Goal: Task Accomplishment & Management: Manage account settings

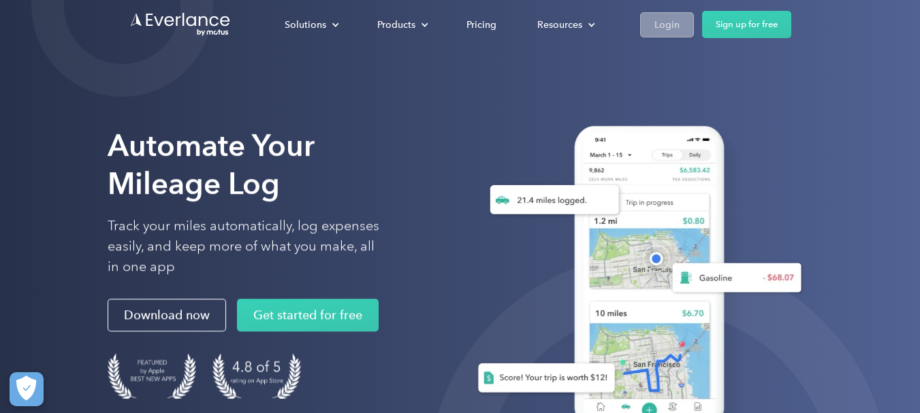
click at [671, 17] on div "Login" at bounding box center [666, 24] width 25 height 17
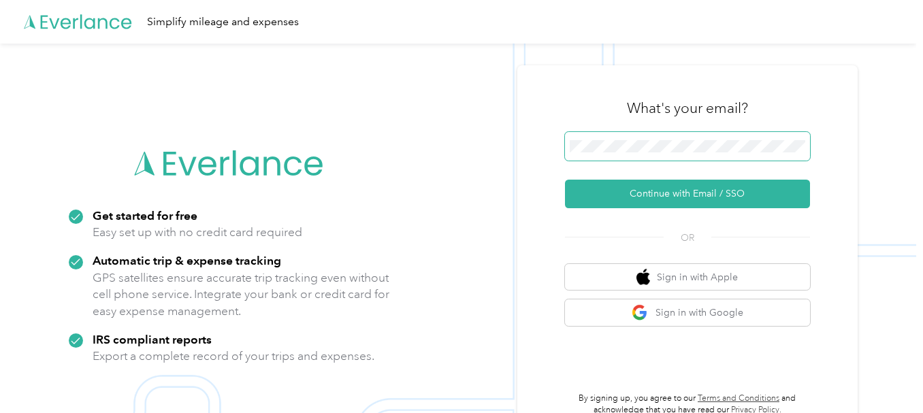
click at [730, 137] on span at bounding box center [687, 146] width 245 height 29
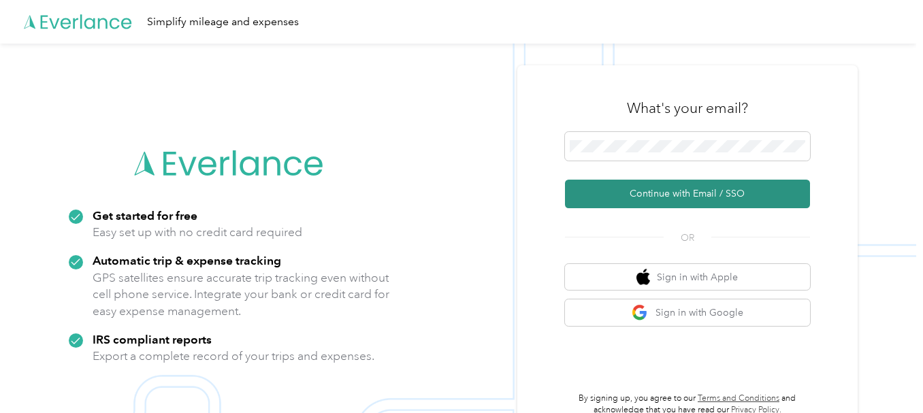
click at [708, 195] on button "Continue with Email / SSO" at bounding box center [687, 194] width 245 height 29
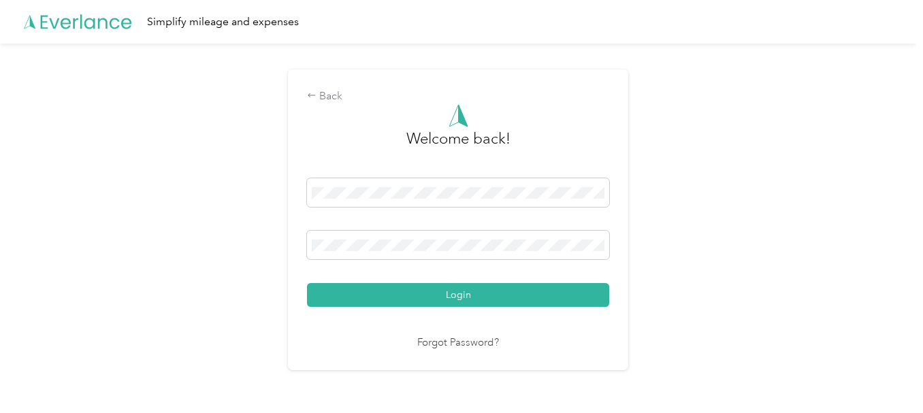
click at [412, 281] on div "Login" at bounding box center [458, 242] width 302 height 129
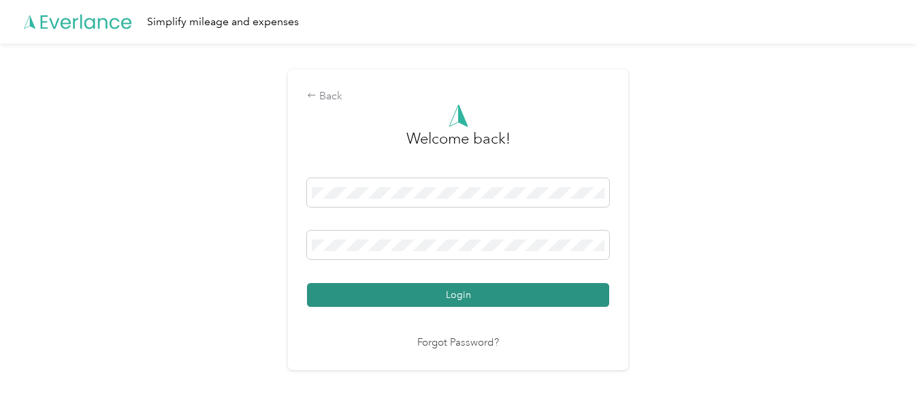
click at [418, 299] on button "Login" at bounding box center [458, 295] width 302 height 24
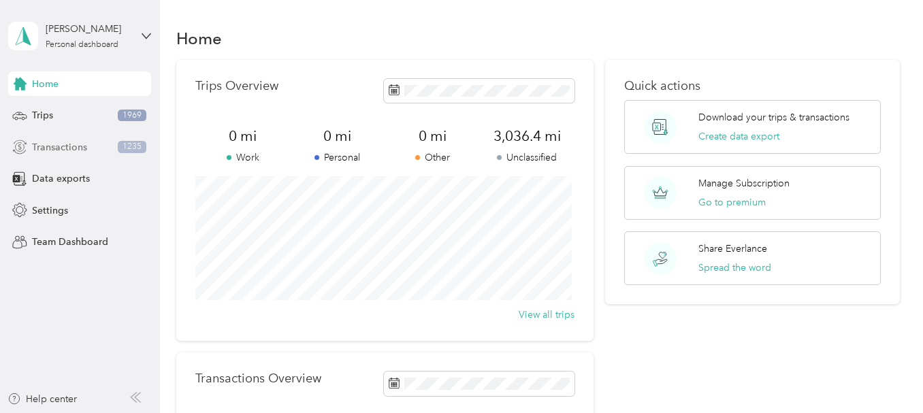
click at [85, 144] on span "Transactions" at bounding box center [59, 147] width 55 height 14
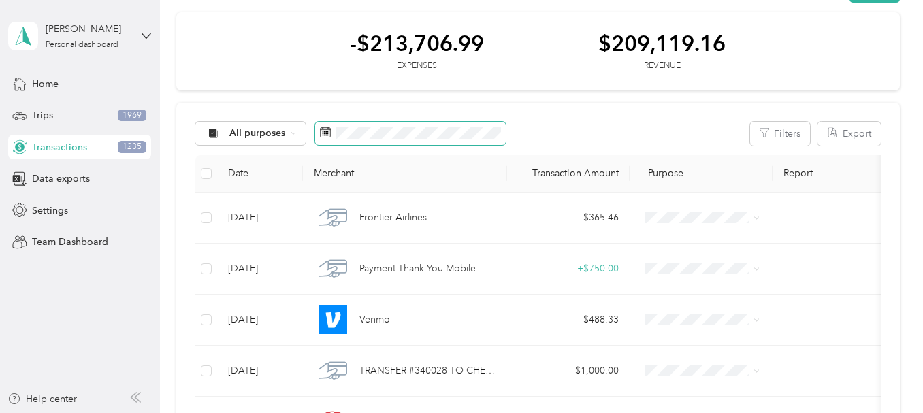
scroll to position [68, 0]
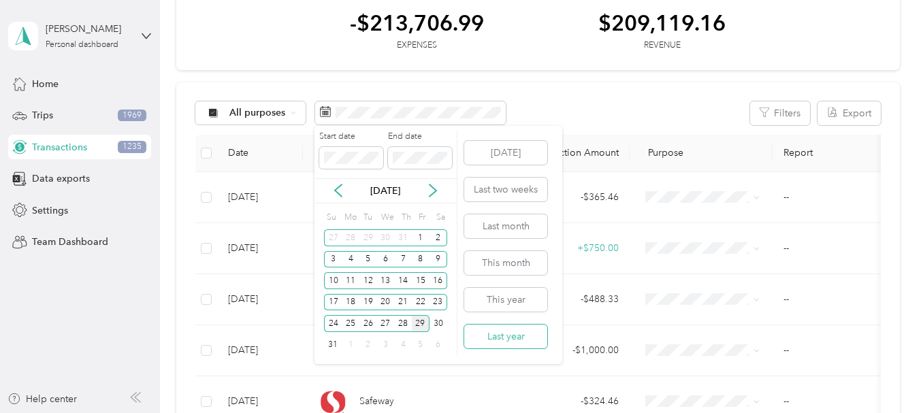
click at [506, 335] on button "Last year" at bounding box center [505, 337] width 83 height 24
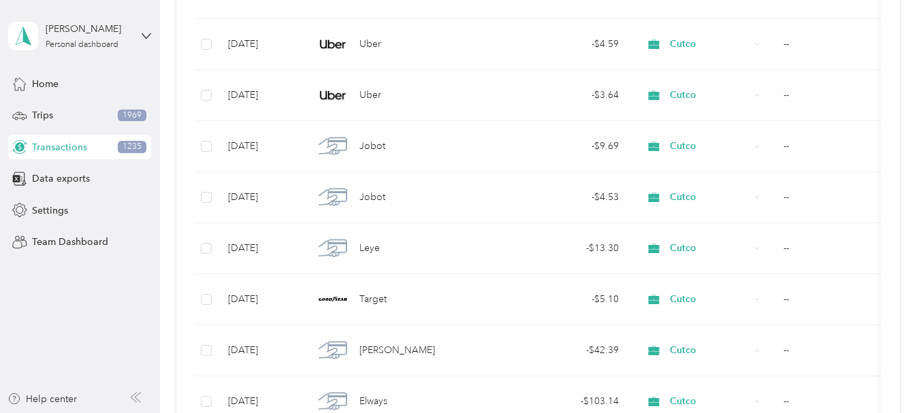
scroll to position [953, 0]
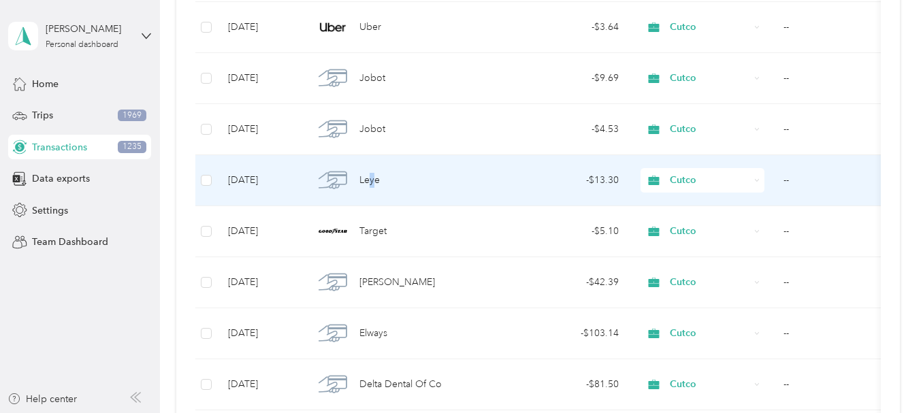
click at [372, 178] on span "Leye" at bounding box center [369, 180] width 20 height 15
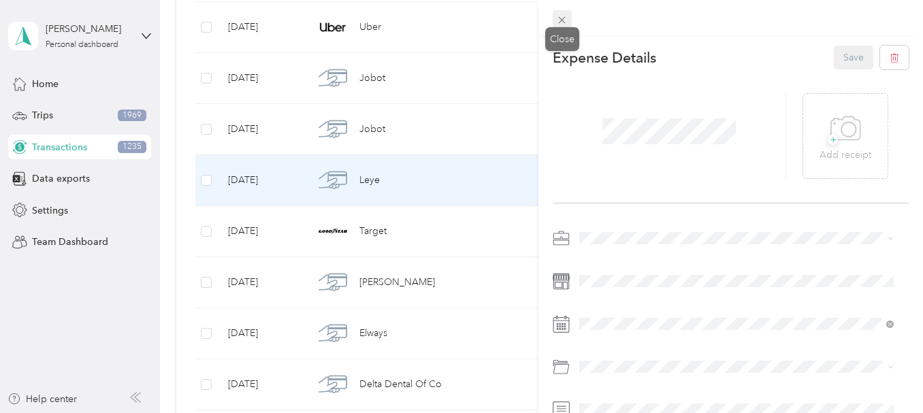
click at [564, 22] on icon at bounding box center [562, 20] width 12 height 12
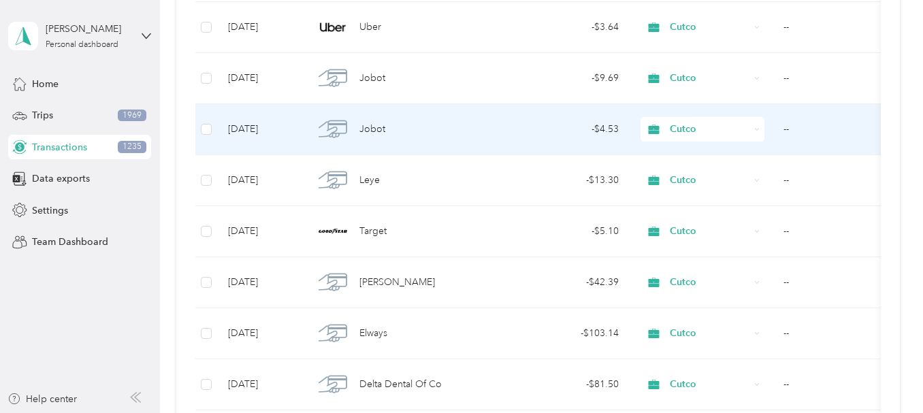
click at [422, 123] on div "Jobot" at bounding box center [405, 129] width 182 height 29
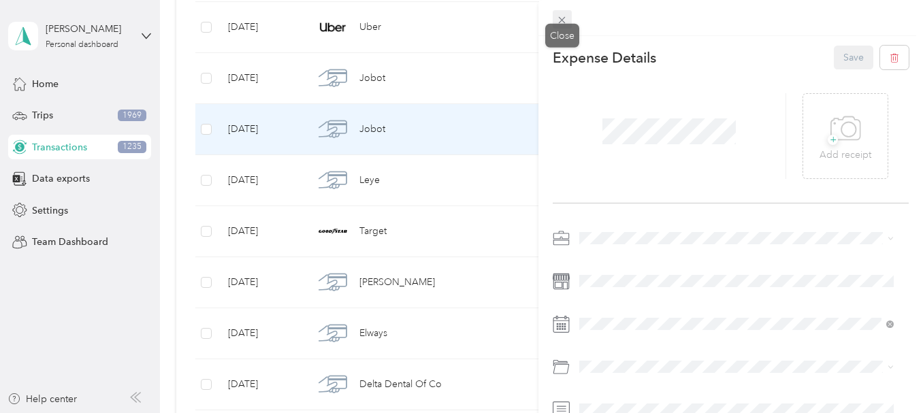
drag, startPoint x: 562, startPoint y: 20, endPoint x: 550, endPoint y: 20, distance: 11.6
click at [561, 20] on icon at bounding box center [562, 20] width 12 height 12
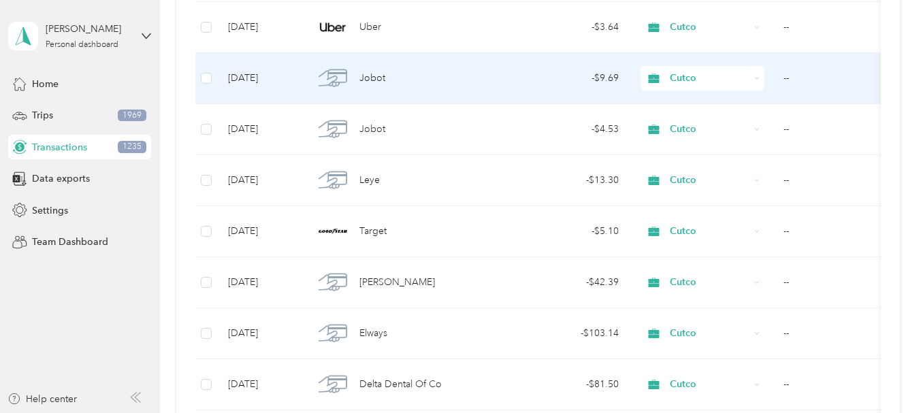
click at [455, 86] on div "Jobot" at bounding box center [405, 78] width 182 height 29
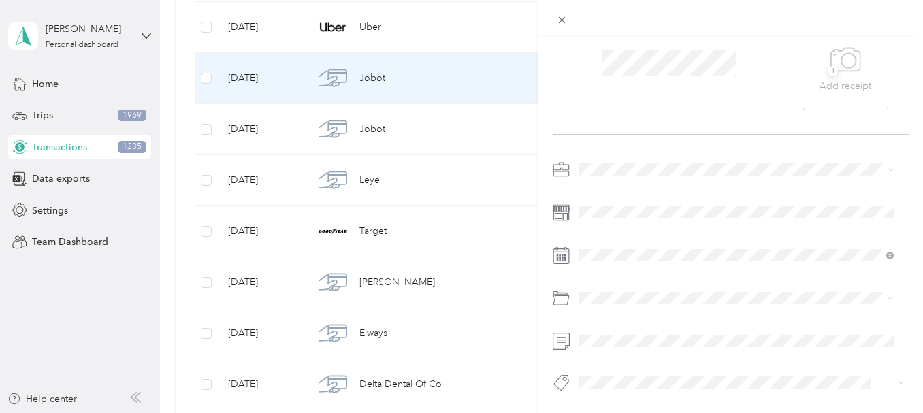
scroll to position [79, 0]
click at [569, 27] on span at bounding box center [562, 19] width 19 height 19
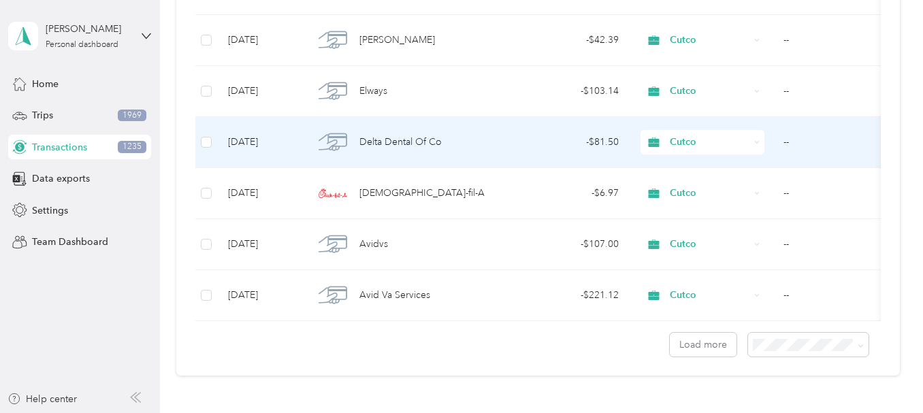
scroll to position [1226, 0]
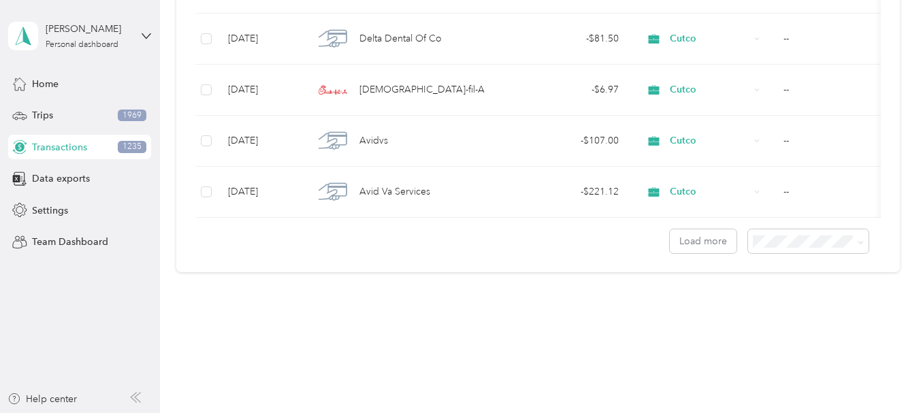
click at [772, 317] on div "100 per load" at bounding box center [804, 314] width 101 height 14
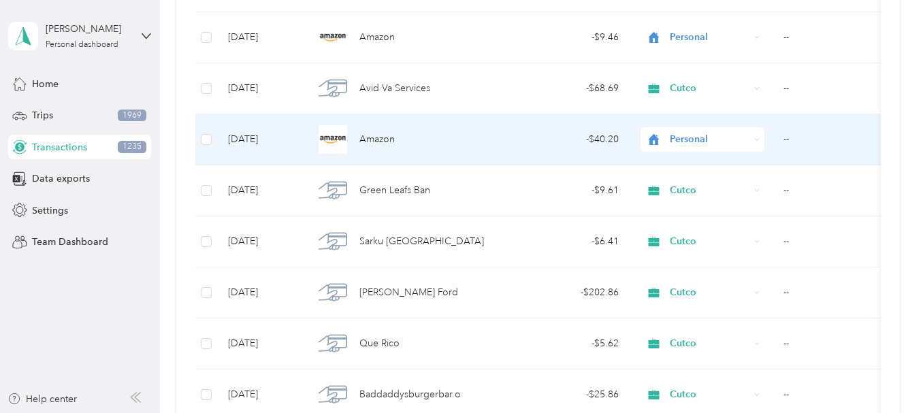
scroll to position [3148, 0]
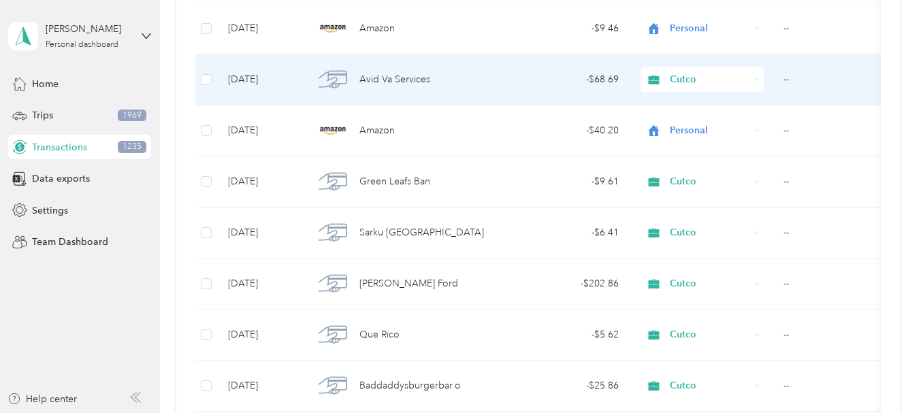
click at [409, 74] on span "Avid Va Services" at bounding box center [394, 79] width 71 height 15
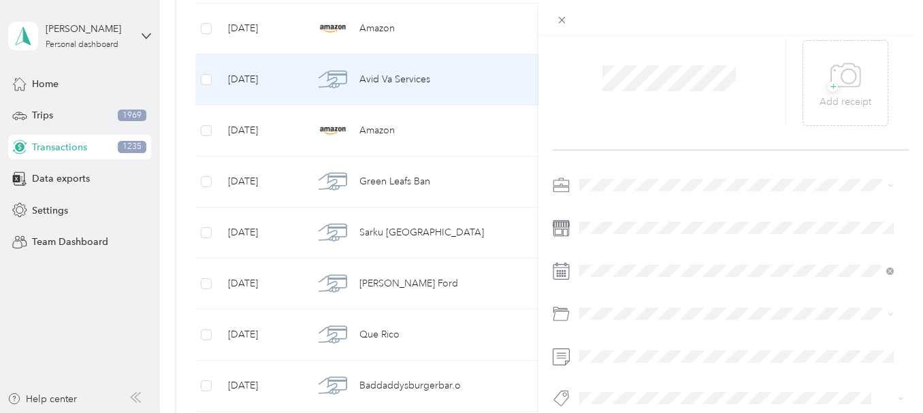
scroll to position [68, 0]
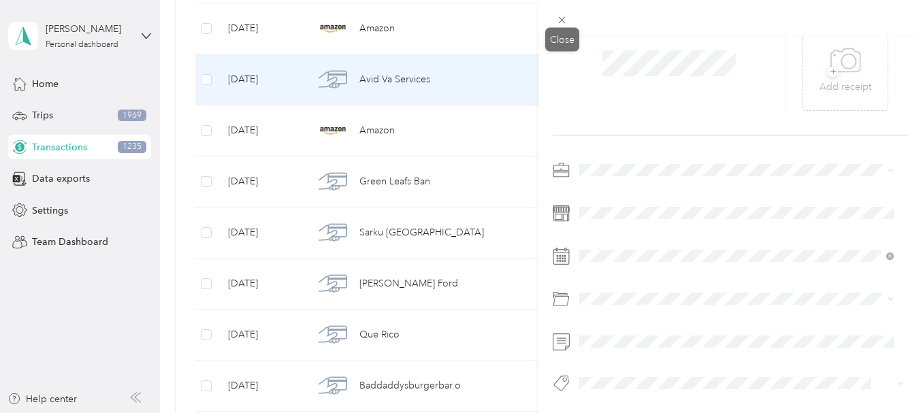
drag, startPoint x: 563, startPoint y: 16, endPoint x: 530, endPoint y: 58, distance: 53.3
click at [562, 16] on icon at bounding box center [562, 20] width 12 height 12
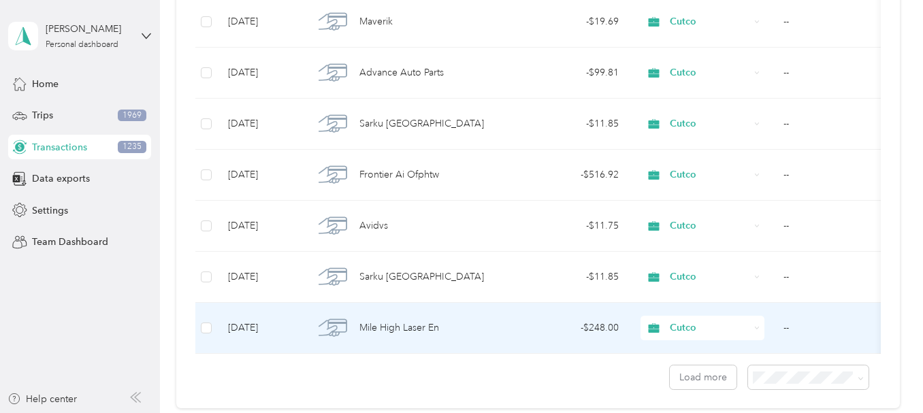
scroll to position [4986, 0]
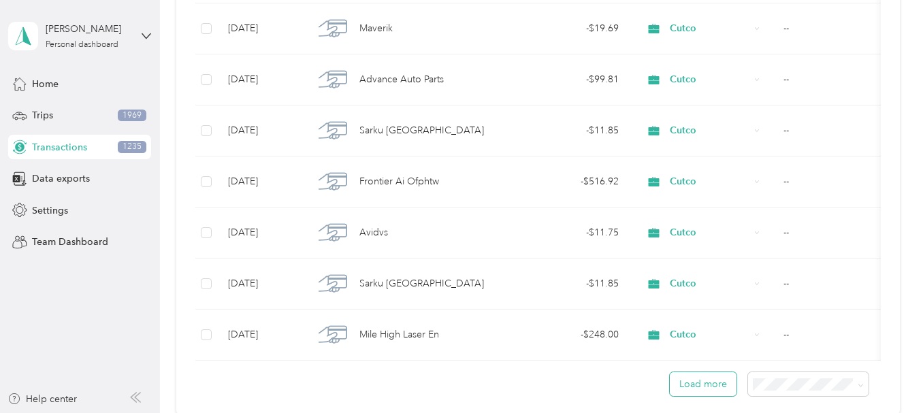
click at [680, 386] on button "Load more" at bounding box center [703, 384] width 67 height 24
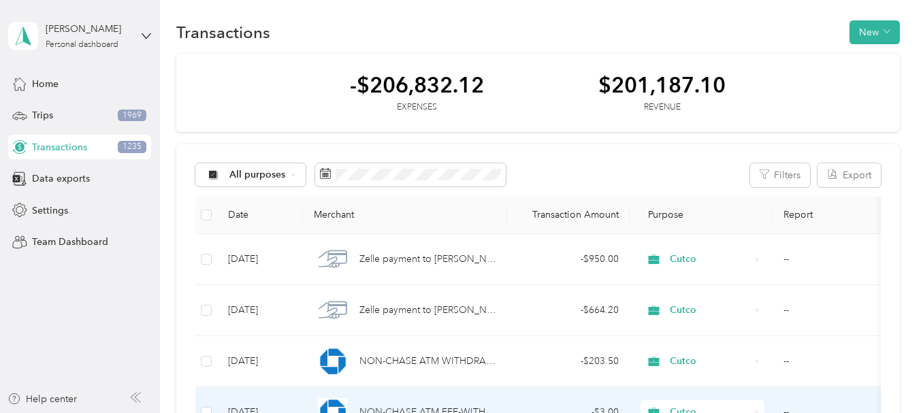
scroll to position [0, 0]
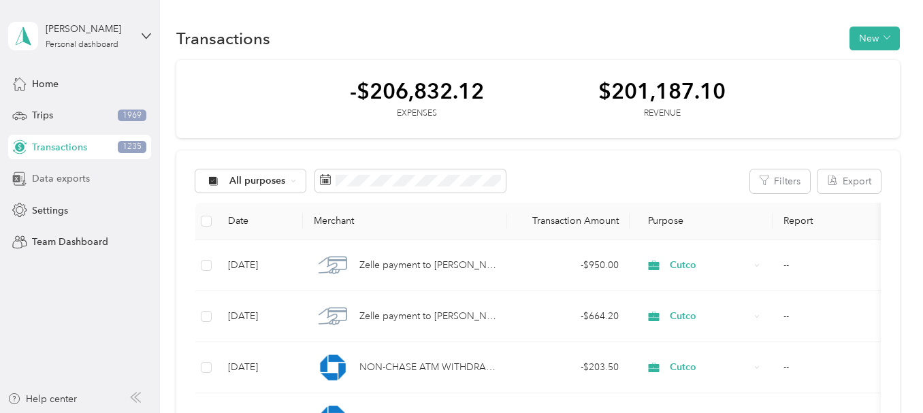
click at [74, 187] on div "Data exports" at bounding box center [79, 179] width 143 height 25
